Goal: Information Seeking & Learning: Learn about a topic

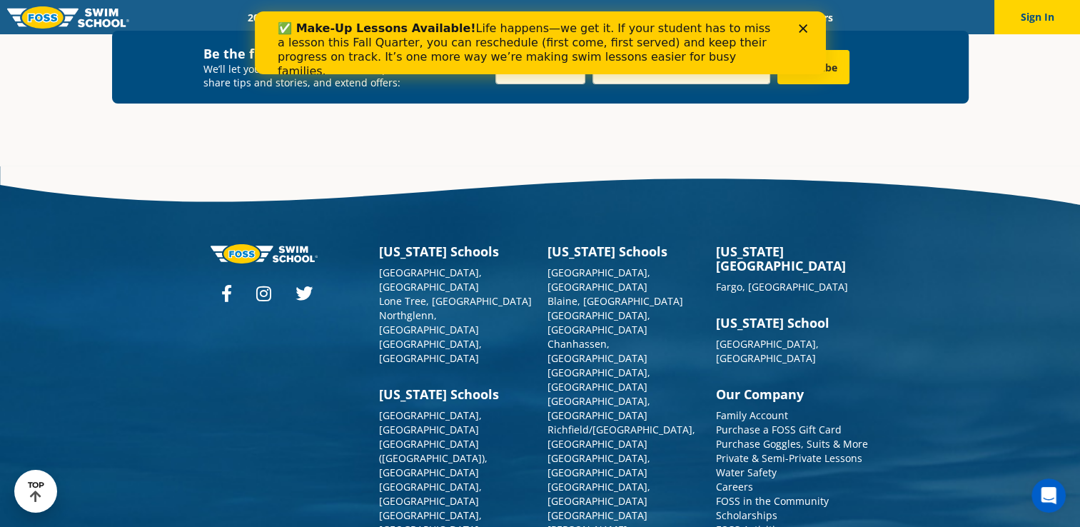
scroll to position [5157, 0]
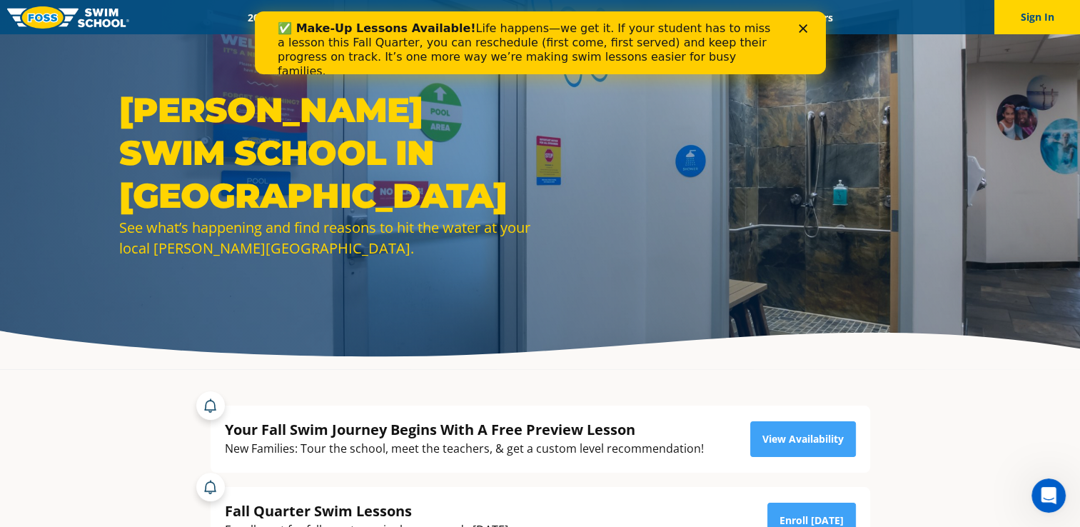
click at [800, 29] on icon "Close" at bounding box center [802, 28] width 9 height 9
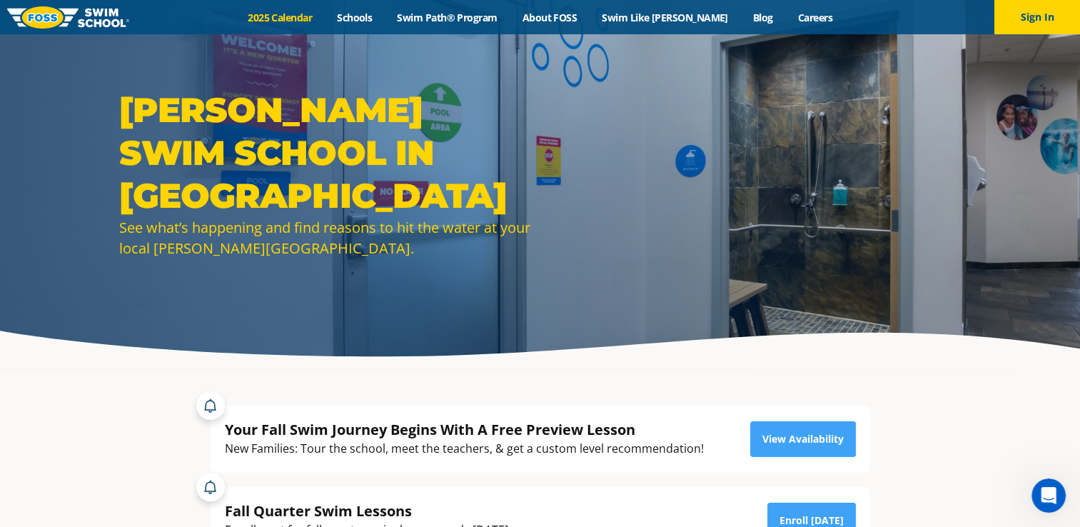
click at [300, 20] on link "2025 Calendar" at bounding box center [280, 18] width 89 height 14
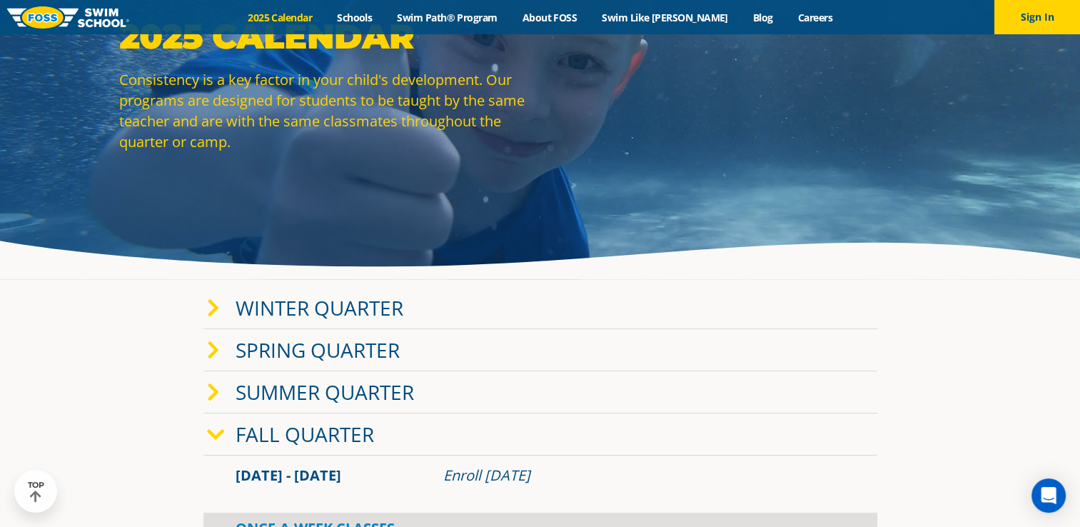
scroll to position [103, 0]
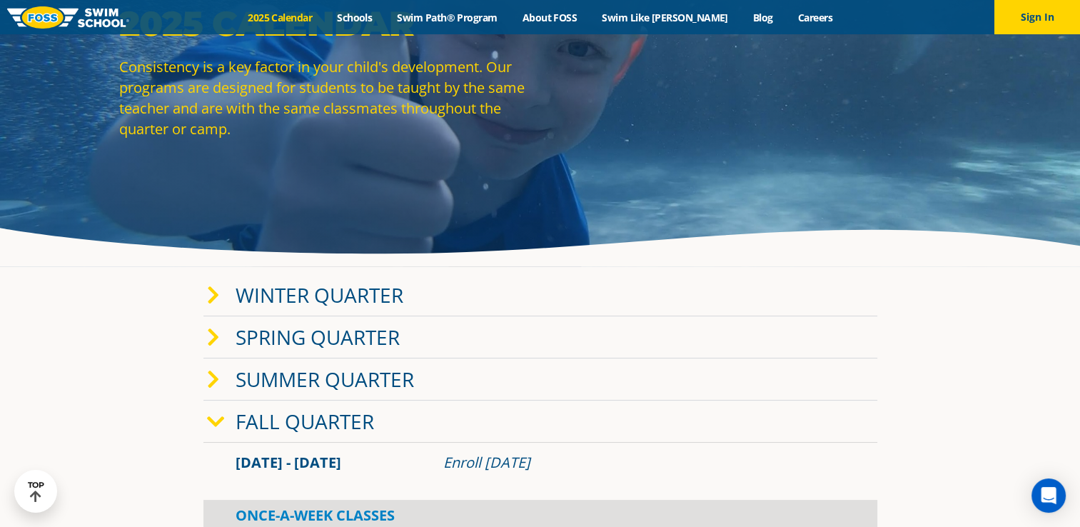
click at [366, 296] on link "Winter Quarter" at bounding box center [320, 294] width 168 height 27
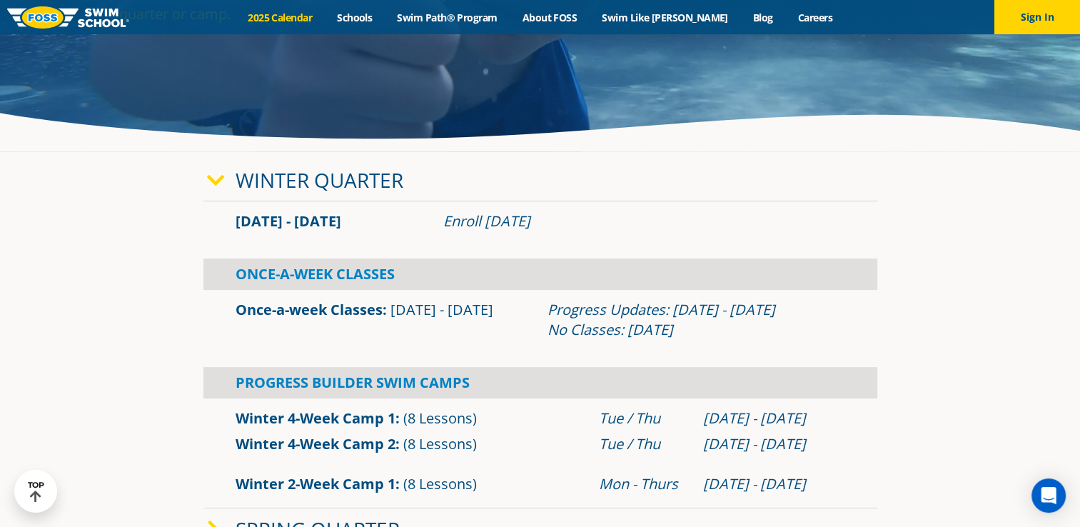
scroll to position [231, 0]
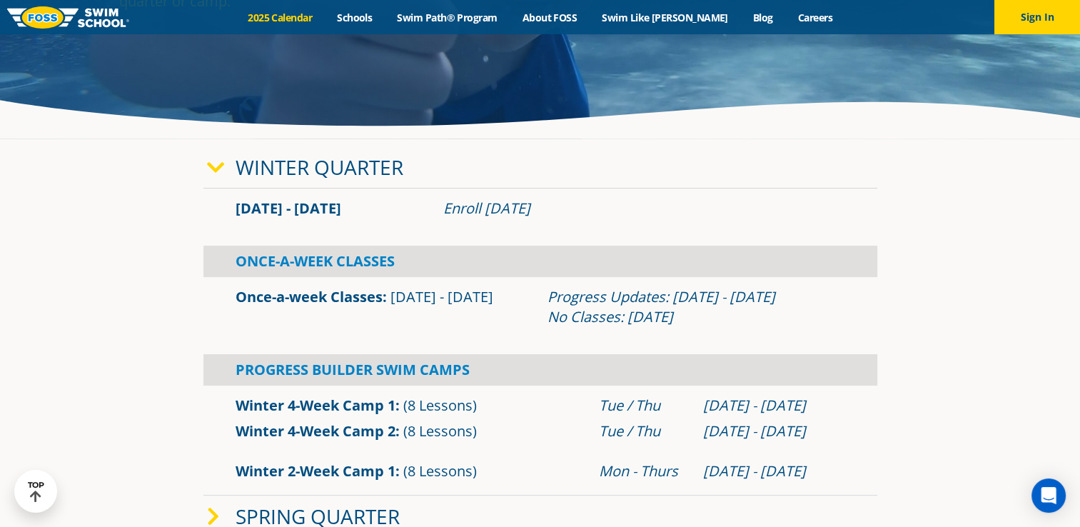
click at [291, 172] on link "Winter Quarter" at bounding box center [320, 167] width 168 height 27
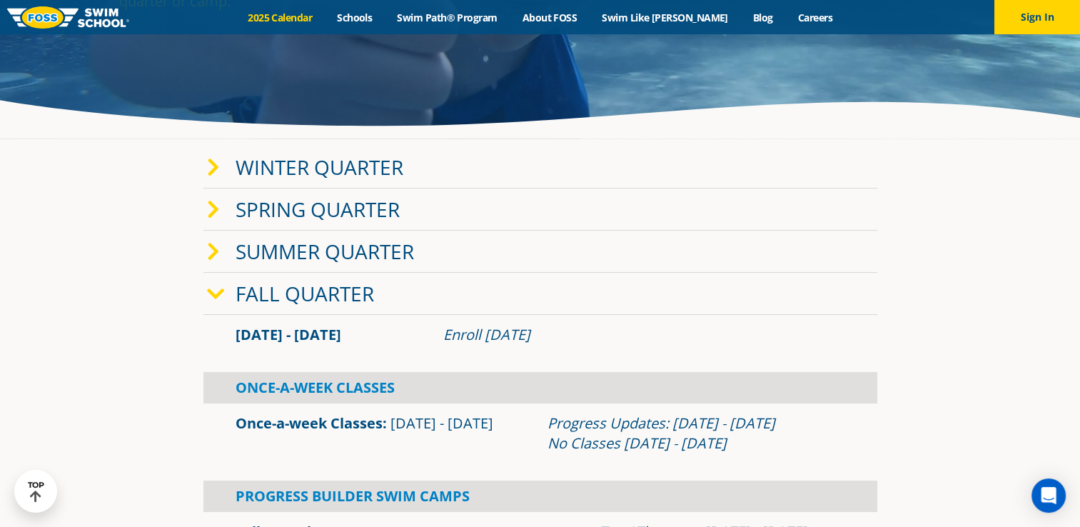
click at [363, 300] on link "Fall Quarter" at bounding box center [305, 293] width 139 height 27
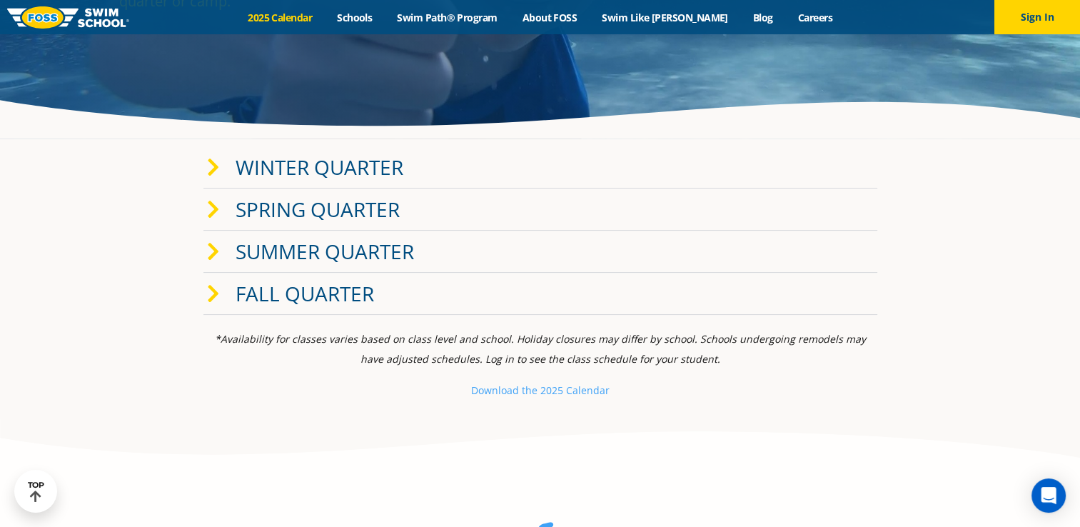
click at [399, 164] on link "Winter Quarter" at bounding box center [320, 167] width 168 height 27
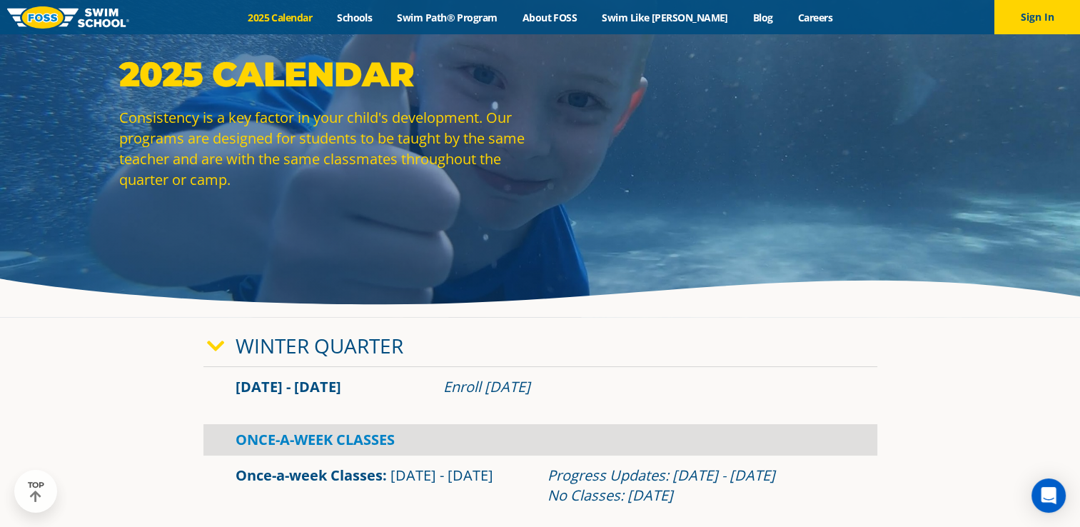
scroll to position [0, 0]
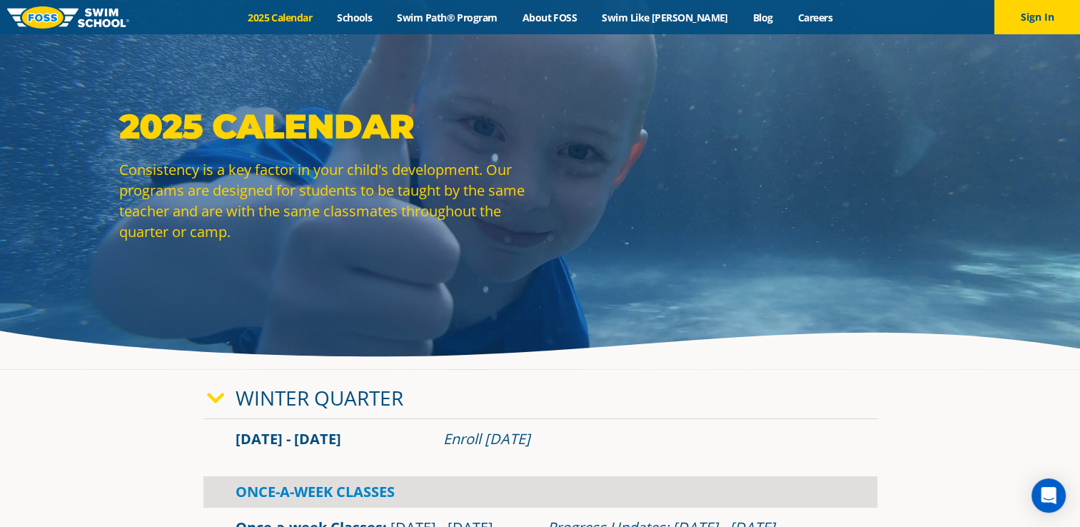
click at [732, 226] on div "2025 Calendar Consistency is a key factor in your child's development. Our prog…" at bounding box center [540, 184] width 857 height 159
